Goal: Transaction & Acquisition: Purchase product/service

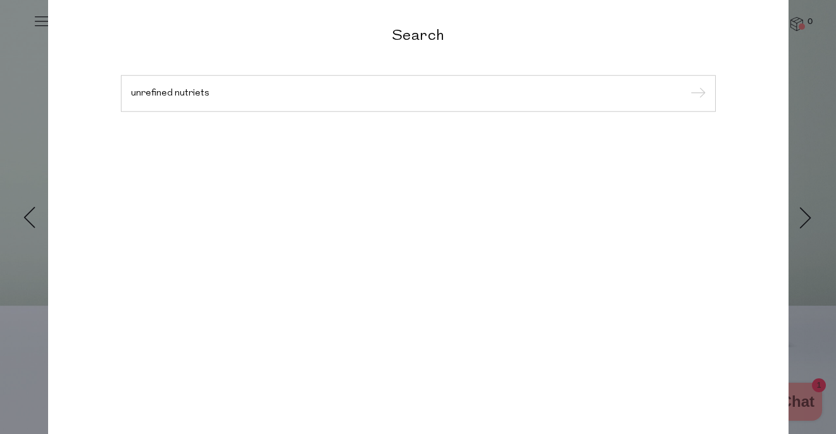
type input "unrefined nutriets"
click at [686, 85] on input "submit" at bounding box center [695, 94] width 19 height 19
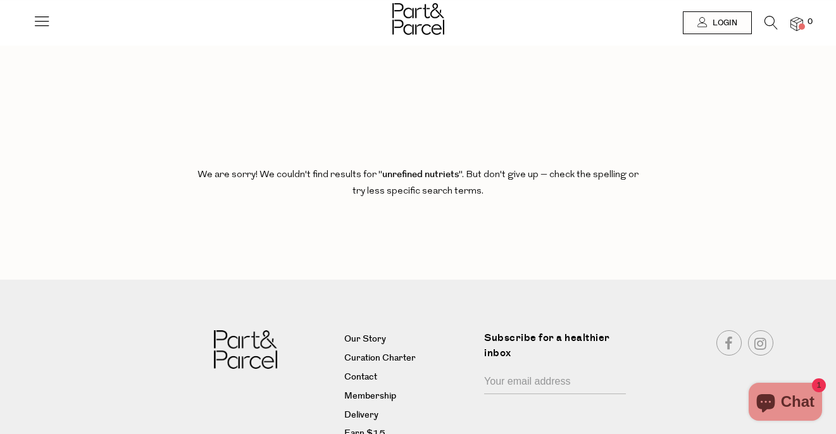
click at [763, 25] on li at bounding box center [765, 26] width 26 height 20
click at [769, 20] on icon at bounding box center [770, 23] width 13 height 14
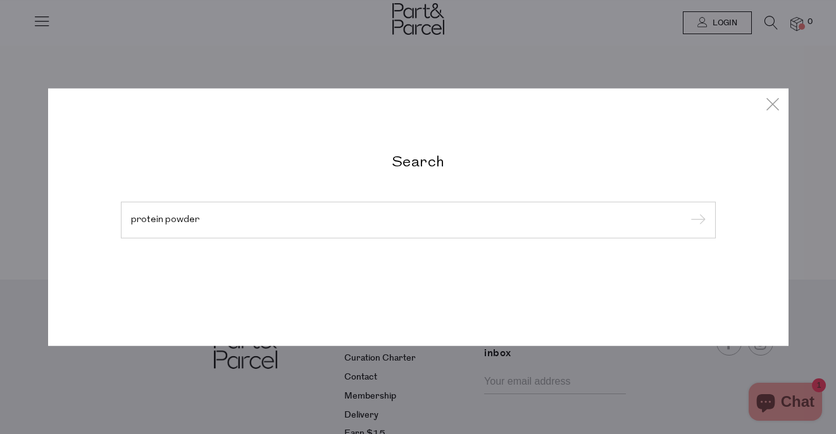
type input "protein powder"
click at [686, 211] on input "submit" at bounding box center [695, 220] width 19 height 19
